Goal: Task Accomplishment & Management: Complete application form

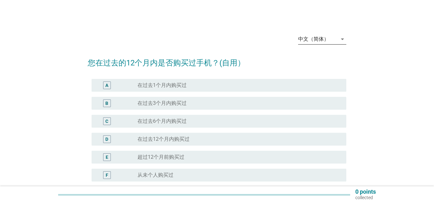
click at [334, 43] on div "中文（简体）" at bounding box center [317, 39] width 39 height 10
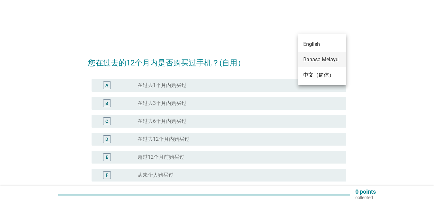
click at [330, 62] on div "Bahasa Melayu" at bounding box center [322, 60] width 38 height 8
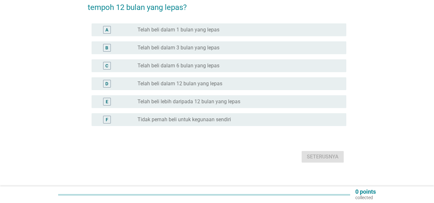
scroll to position [74, 0]
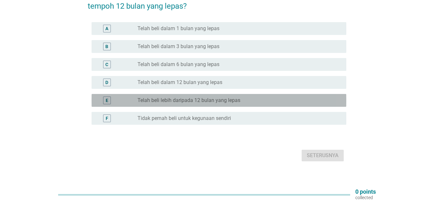
click at [228, 97] on label "Telah beli lebih daripada 12 bulan yang lepas" at bounding box center [188, 100] width 103 height 6
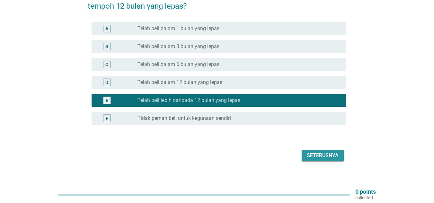
click at [318, 152] on div "Seterusnya" at bounding box center [323, 156] width 32 height 8
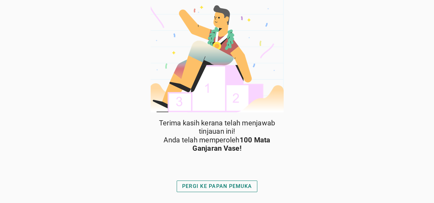
click at [211, 187] on div "PERGI KE PAPAN PEMUKA" at bounding box center [217, 187] width 70 height 8
